Goal: Task Accomplishment & Management: Use online tool/utility

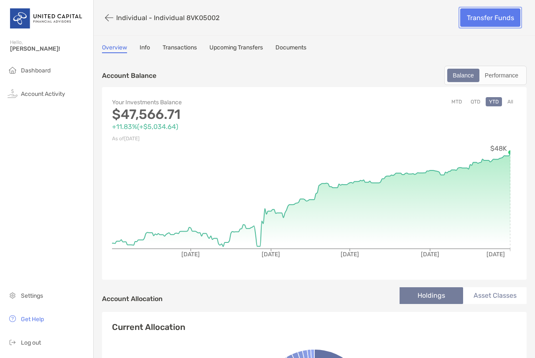
click at [475, 25] on link "Transfer Funds" at bounding box center [490, 17] width 60 height 18
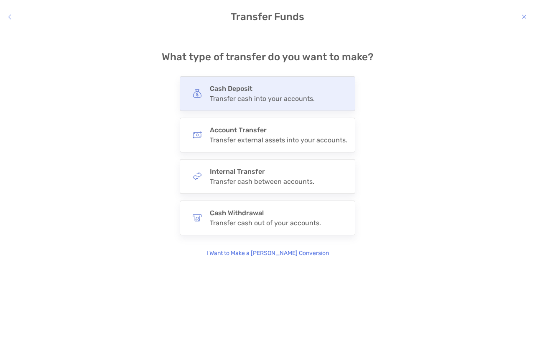
click at [241, 92] on h4 "Cash Deposit" at bounding box center [262, 88] width 105 height 8
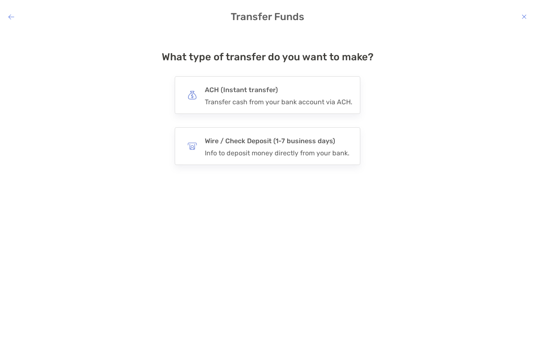
click at [241, 92] on h4 "ACH (Instant transfer)" at bounding box center [279, 90] width 148 height 12
click at [0, 0] on input "***" at bounding box center [0, 0] width 0 height 0
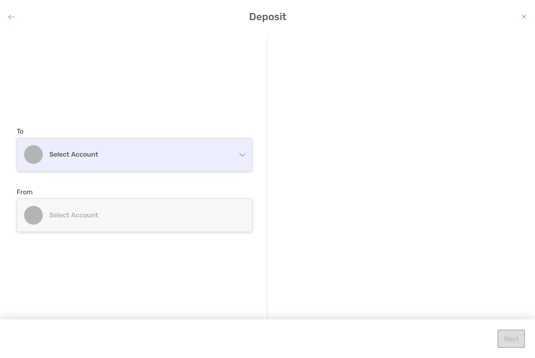
click at [174, 155] on h4 "Select account" at bounding box center [139, 154] width 181 height 8
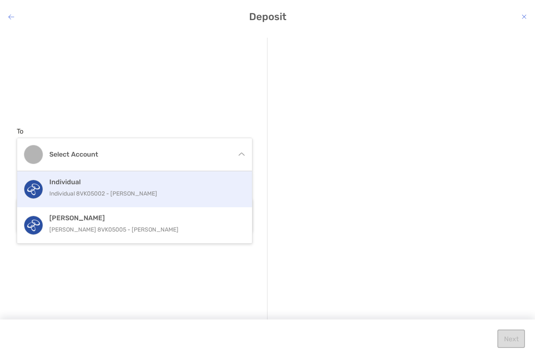
click at [169, 197] on p "Individual 8VK05002 - Victoria Gancarczyk" at bounding box center [143, 193] width 189 height 10
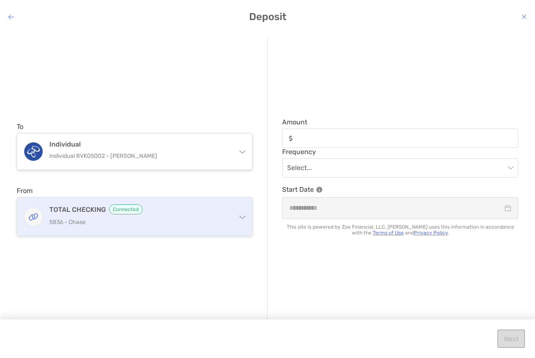
click at [162, 225] on p "5836 - Chase" at bounding box center [139, 222] width 181 height 10
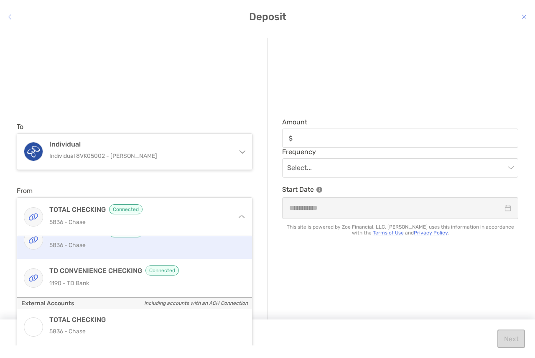
scroll to position [41, 0]
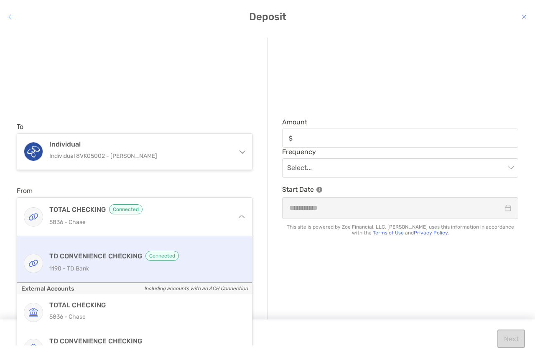
click at [201, 261] on div "TD CONVENIENCE CHECKING Connected 1190 - TD Bank" at bounding box center [143, 263] width 189 height 25
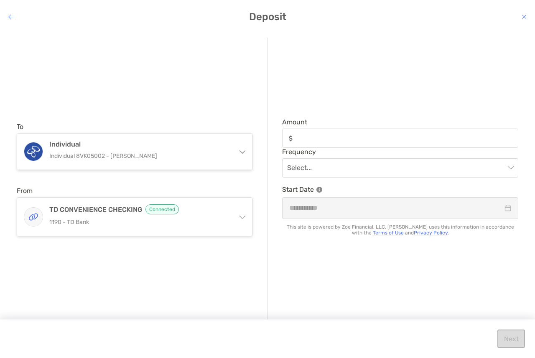
click at [323, 146] on div "modal" at bounding box center [400, 137] width 236 height 19
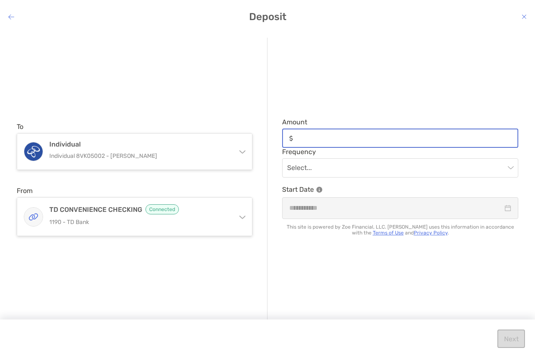
click at [323, 142] on input "Amount" at bounding box center [407, 138] width 221 height 7
click at [325, 139] on input "Amount" at bounding box center [407, 138] width 221 height 7
type input "******"
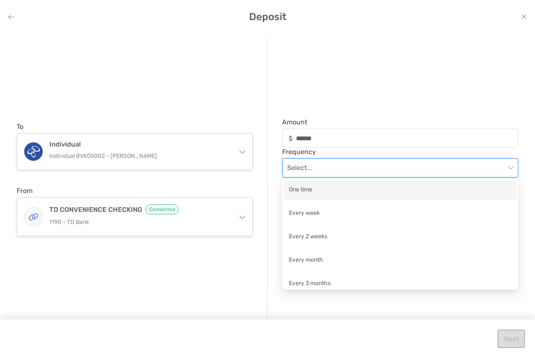
click at [376, 166] on input "modal" at bounding box center [396, 168] width 218 height 18
click at [362, 193] on div "One time" at bounding box center [400, 190] width 223 height 10
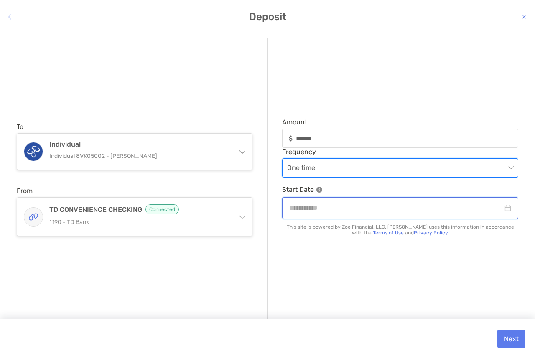
click at [452, 207] on input "modal" at bounding box center [396, 207] width 214 height 10
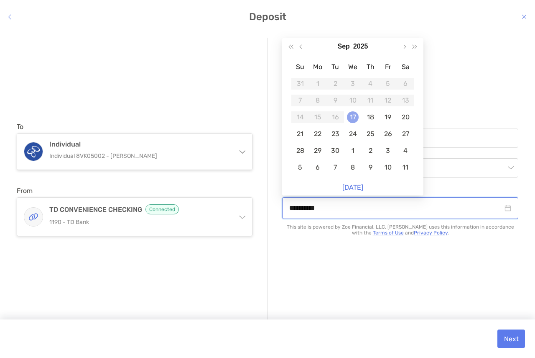
type input "**********"
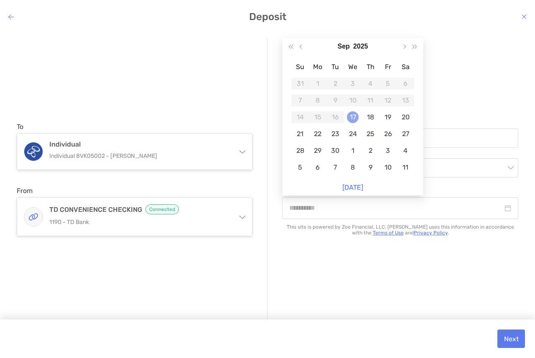
click at [349, 114] on div "17" at bounding box center [353, 117] width 12 height 12
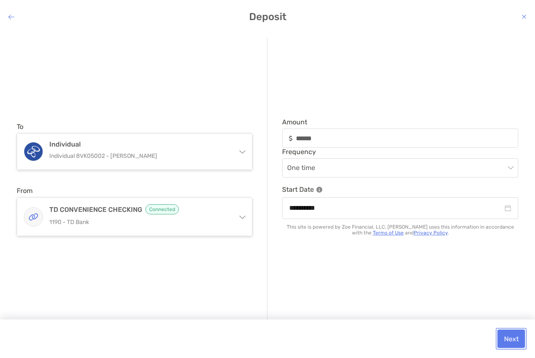
click at [507, 345] on button "Next" at bounding box center [512, 338] width 28 height 18
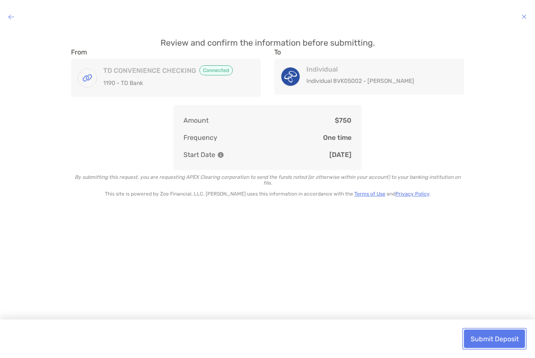
click at [509, 338] on button "Submit Deposit" at bounding box center [494, 338] width 61 height 18
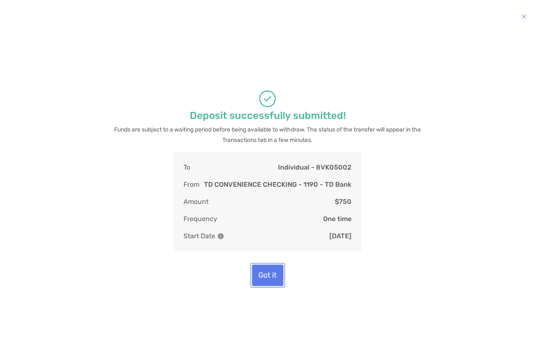
click at [281, 268] on button "Got it" at bounding box center [267, 274] width 31 height 21
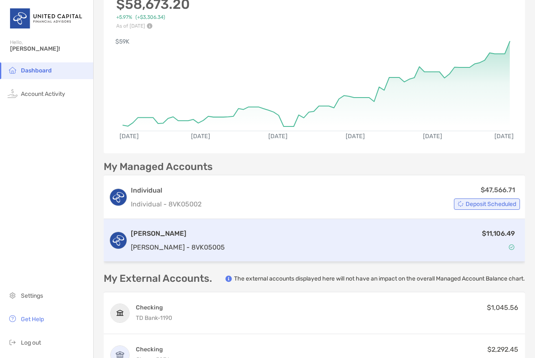
scroll to position [97, 0]
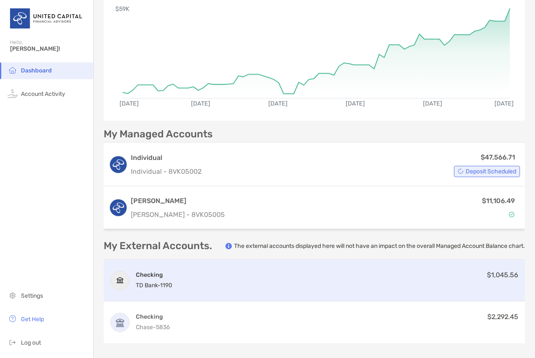
click at [358, 279] on div "Checking TD Bank - 1190 $1,045.56" at bounding box center [315, 280] width 422 height 42
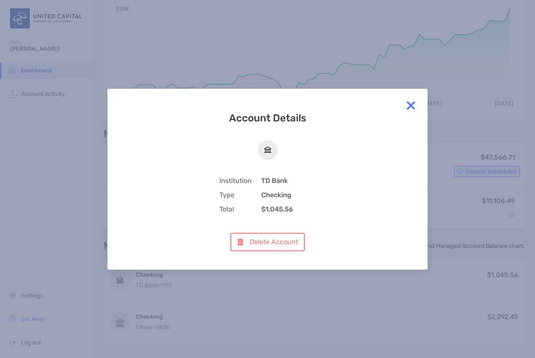
click at [412, 103] on img at bounding box center [411, 105] width 17 height 17
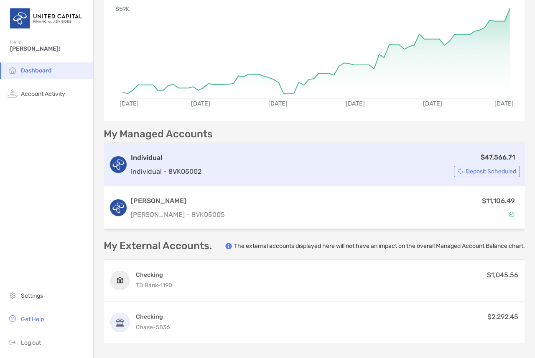
click at [306, 152] on div "$47,566.71 Deposit Scheduled" at bounding box center [362, 164] width 315 height 25
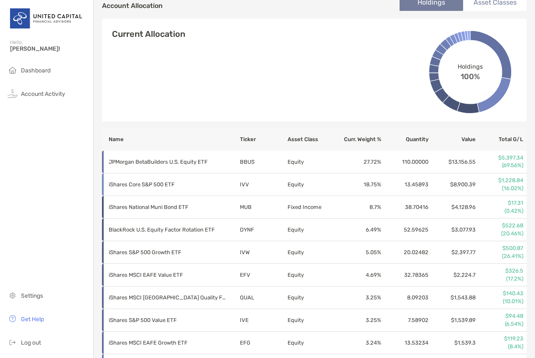
scroll to position [195, 0]
